Goal: Information Seeking & Learning: Learn about a topic

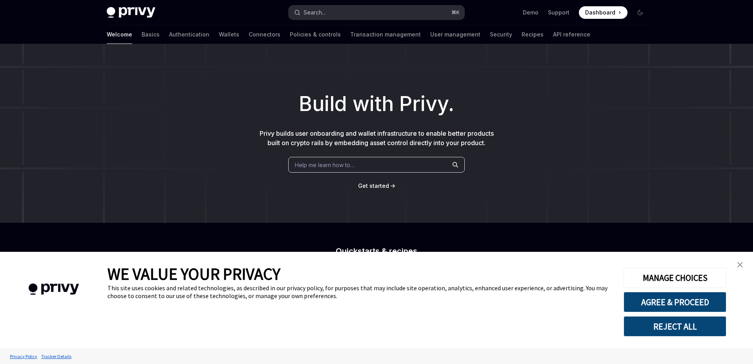
click at [346, 12] on button "Search... ⌘ K" at bounding box center [377, 12] width 176 height 14
type textarea "*"
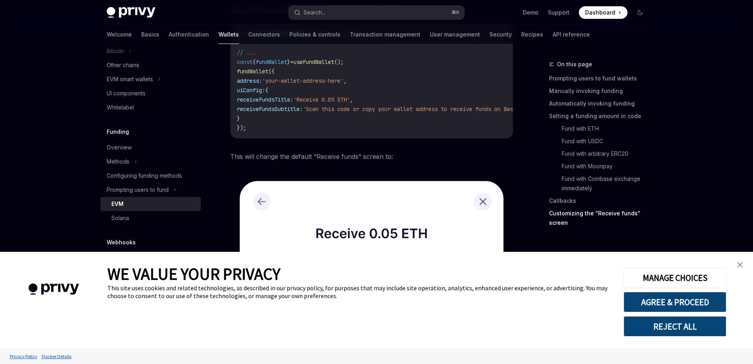
scroll to position [2173, 0]
